Goal: Transaction & Acquisition: Purchase product/service

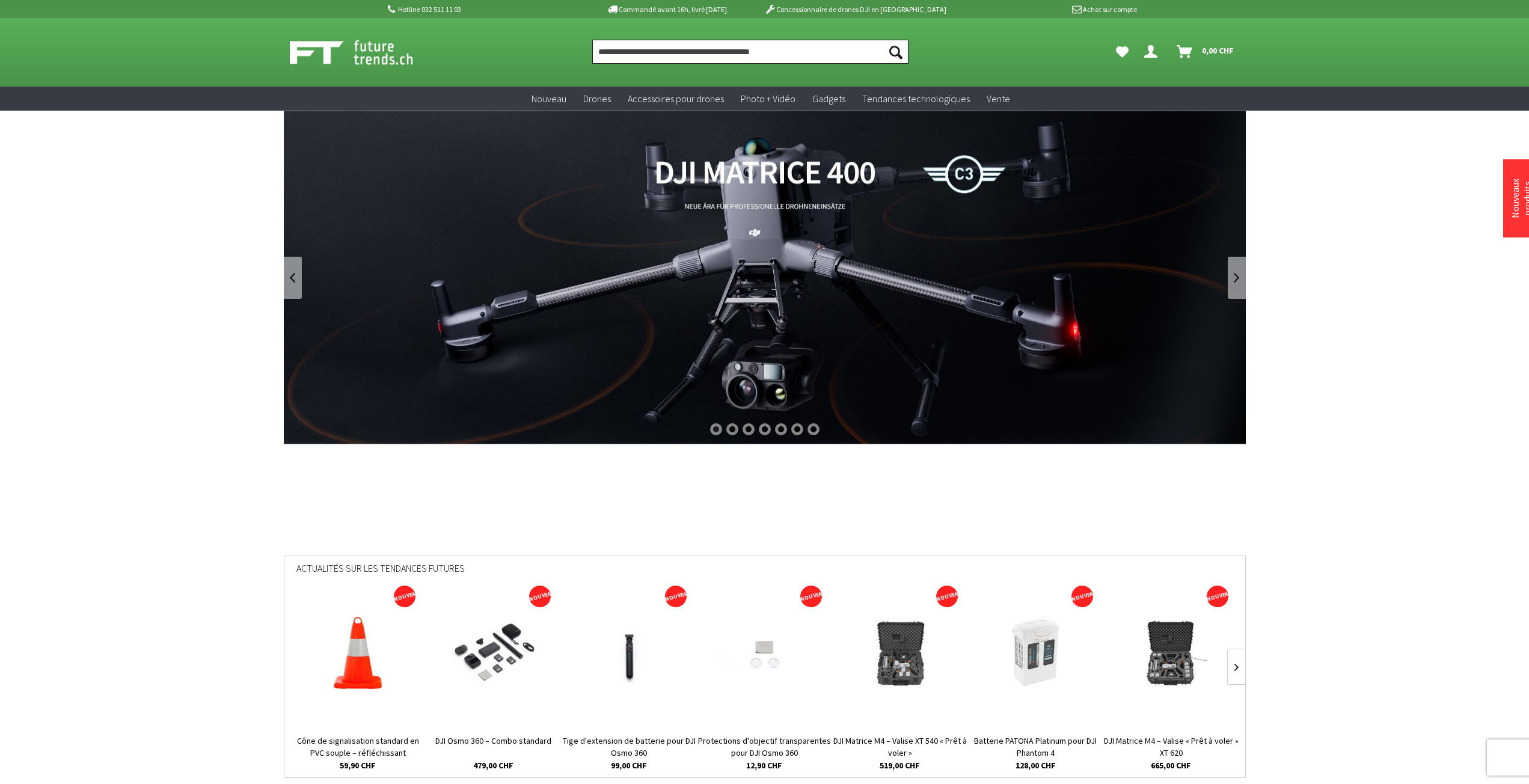
click at [751, 53] on input "Produit, marque, catégorie, EAN, numéro d'article…" at bounding box center [751, 52] width 317 height 24
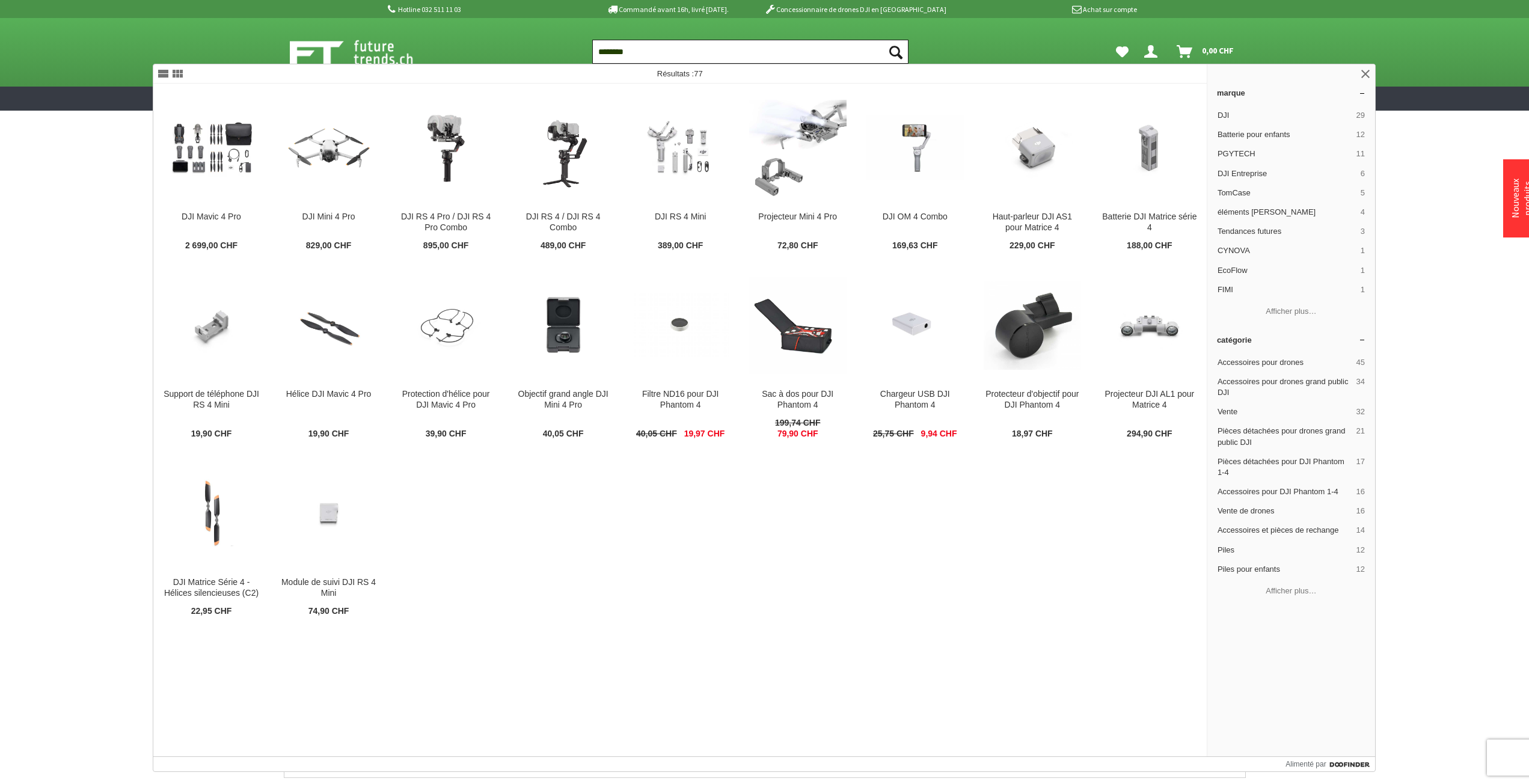
type input "********"
click at [884, 40] on button "Suchen" at bounding box center [896, 52] width 25 height 24
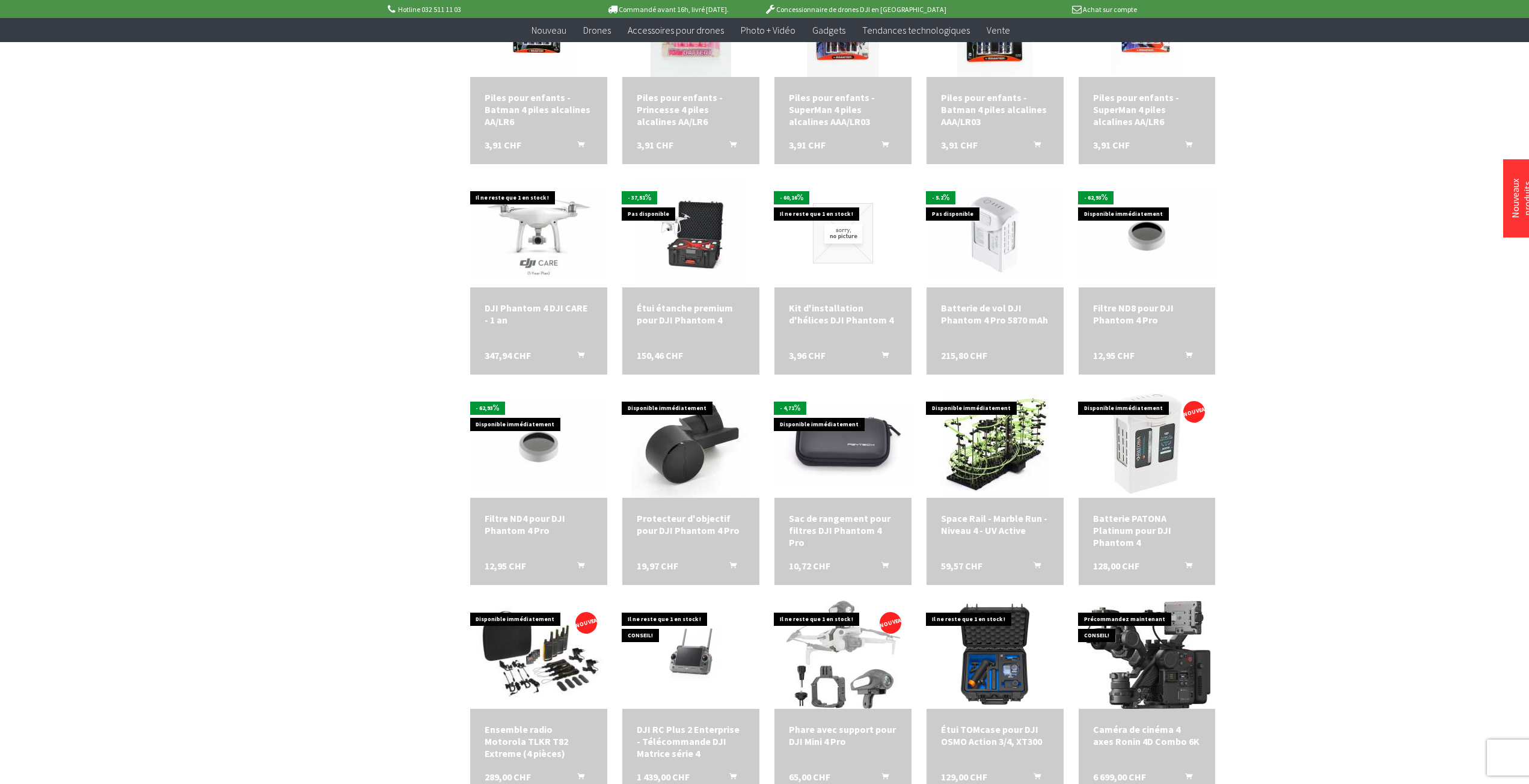
scroll to position [1304, 0]
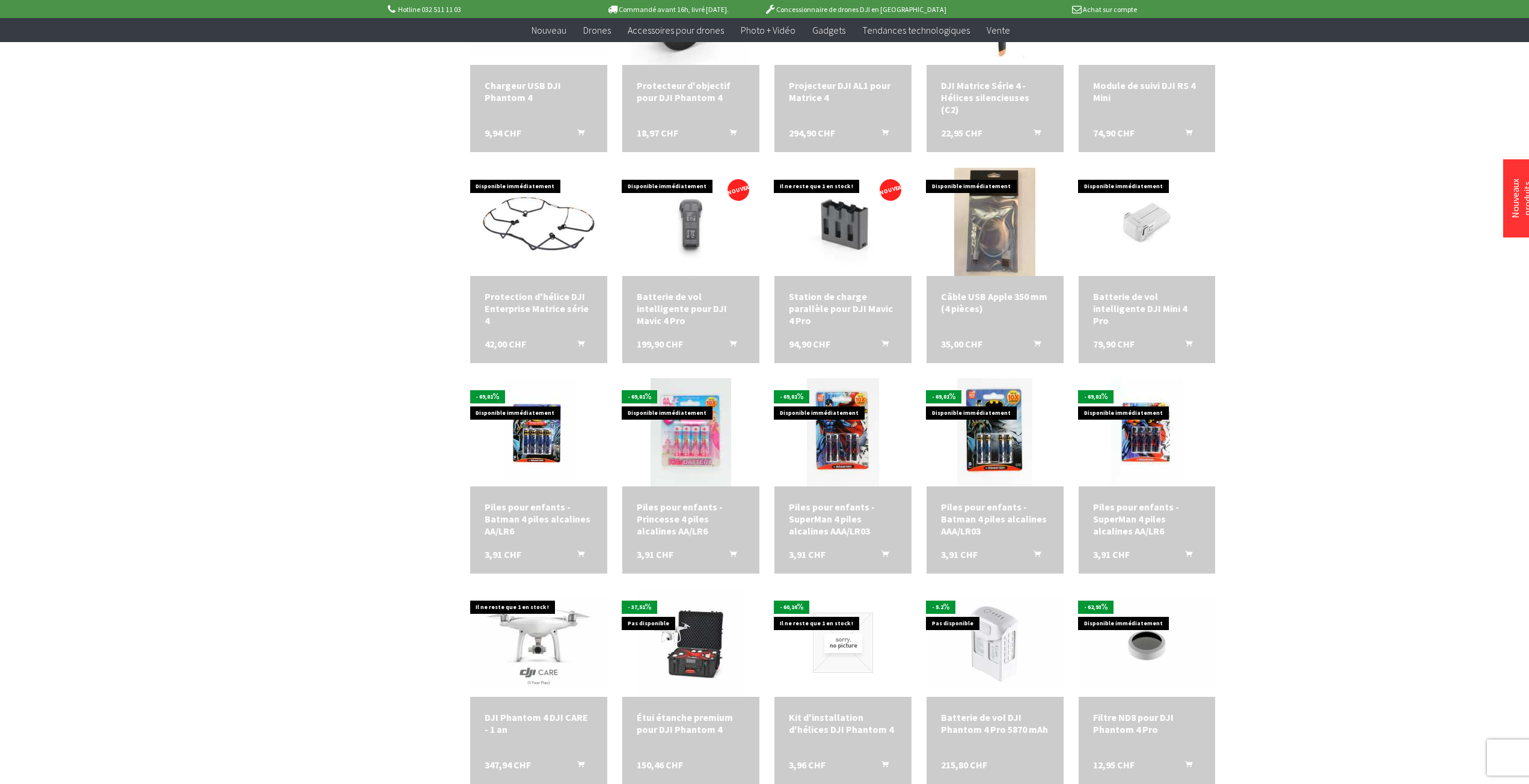
scroll to position [16, 0]
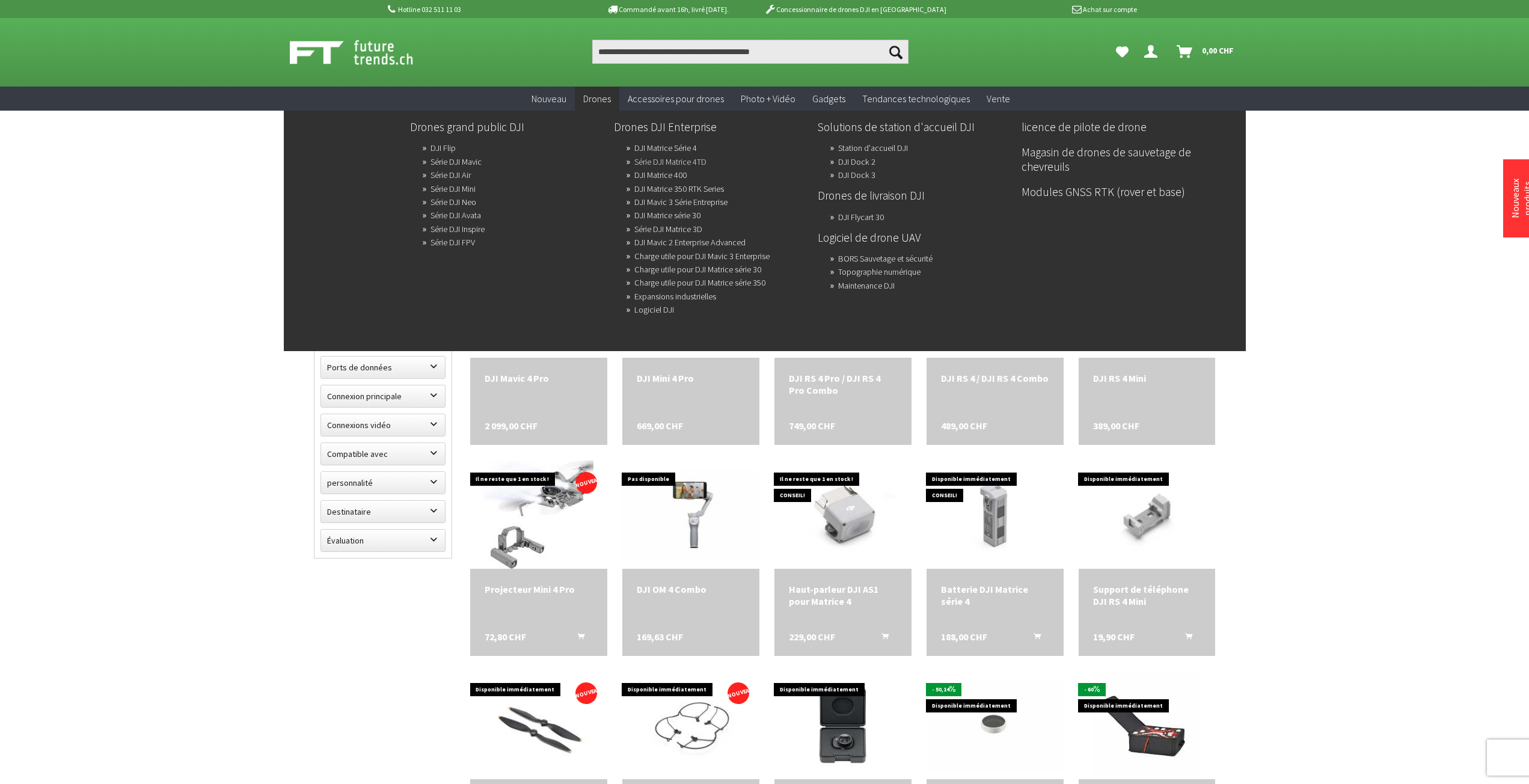
click at [690, 160] on font "Série DJI Matrice 4TD" at bounding box center [670, 162] width 73 height 11
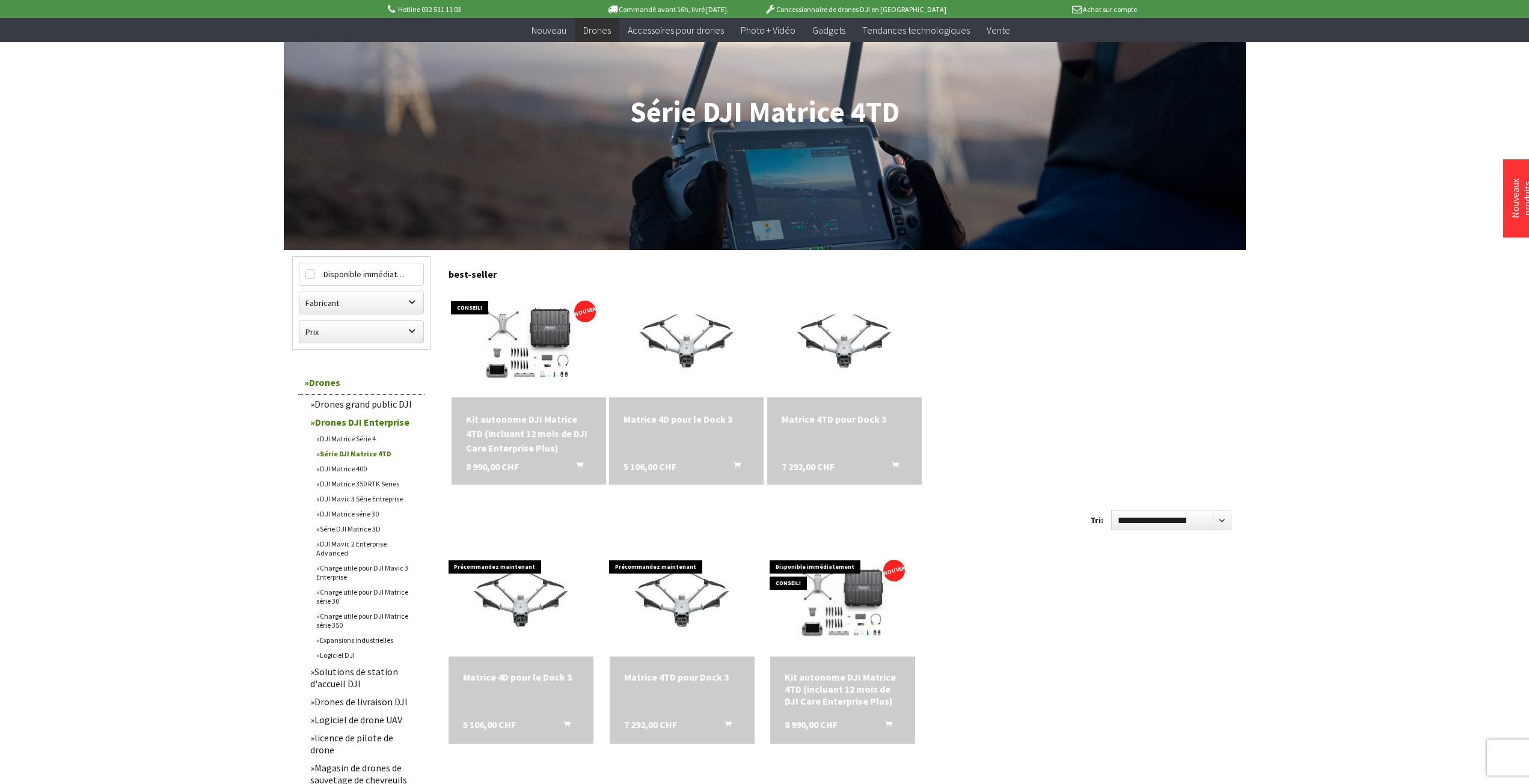
scroll to position [140, 0]
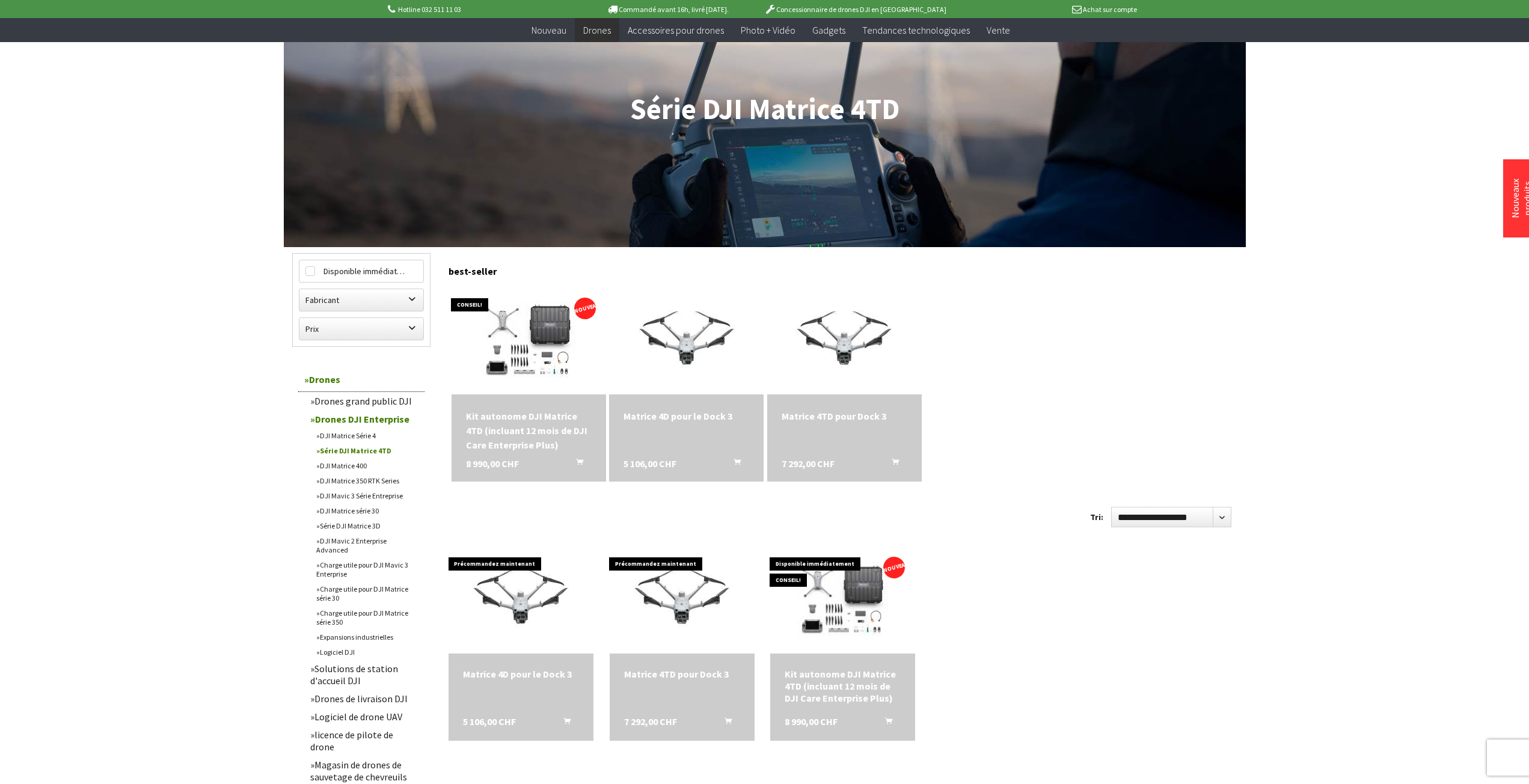
click at [514, 424] on div "Kit autonome DJI Matrice 4TD (incluant 12 mois de DJI Care Enterprise Plus)" at bounding box center [529, 430] width 126 height 44
